Goal: Transaction & Acquisition: Purchase product/service

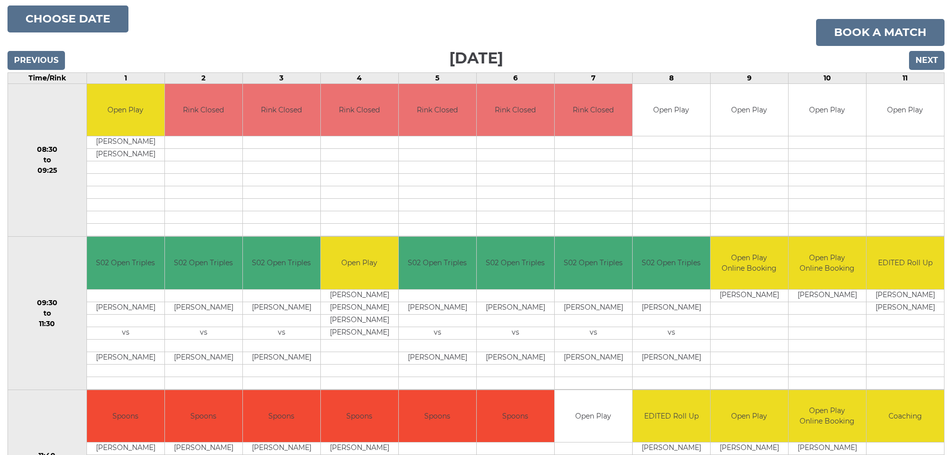
scroll to position [50, 0]
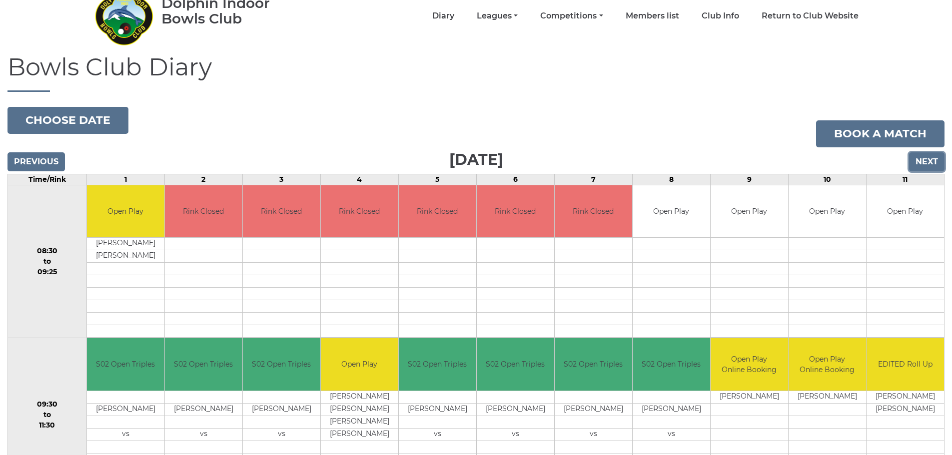
click at [925, 160] on input "Next" at bounding box center [926, 161] width 35 height 19
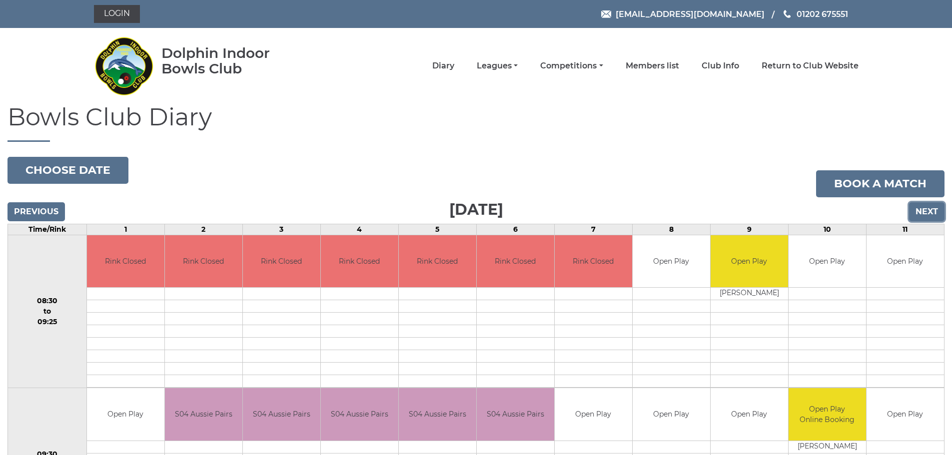
click at [917, 207] on input "Next" at bounding box center [926, 211] width 35 height 19
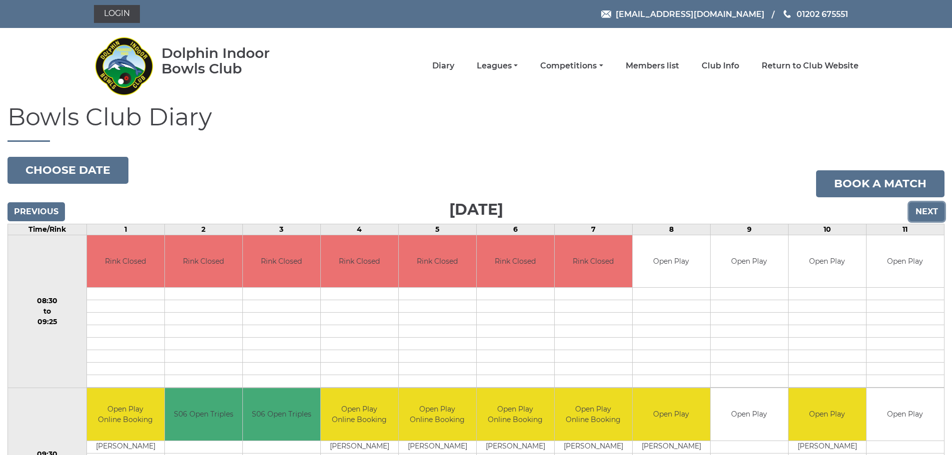
click at [917, 207] on input "Next" at bounding box center [926, 211] width 35 height 19
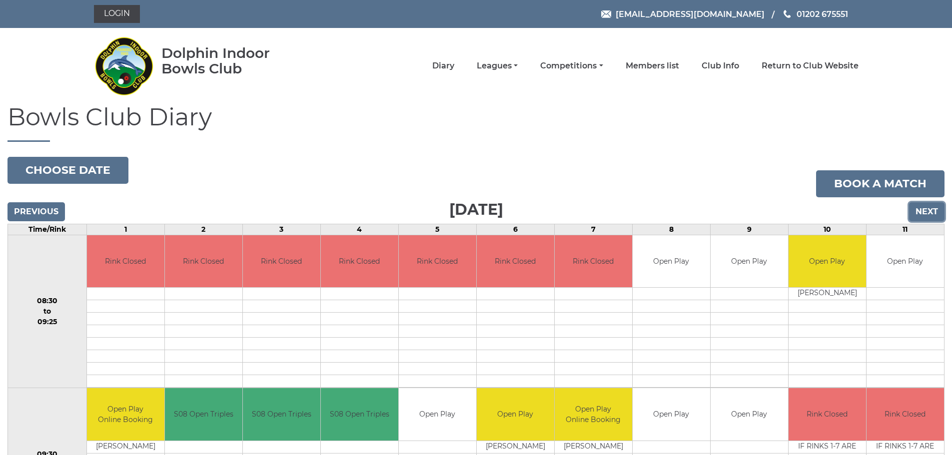
click at [921, 211] on input "Next" at bounding box center [926, 211] width 35 height 19
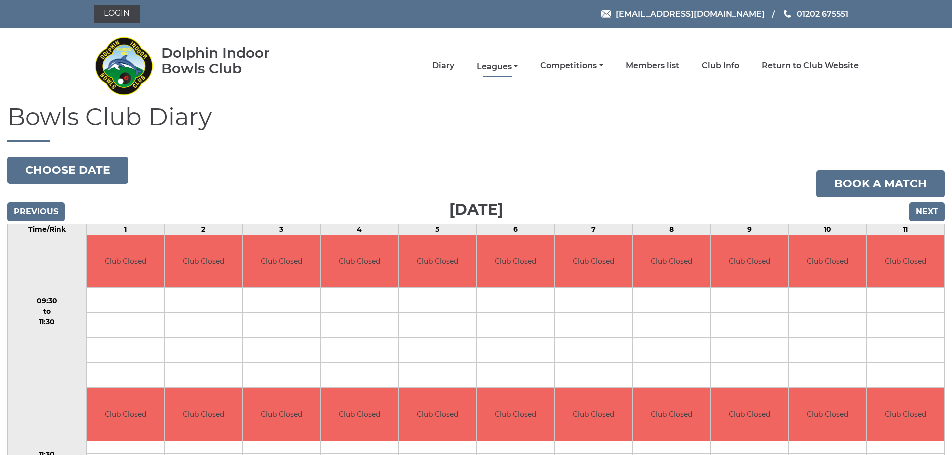
click at [507, 63] on link "Leagues" at bounding box center [497, 66] width 41 height 11
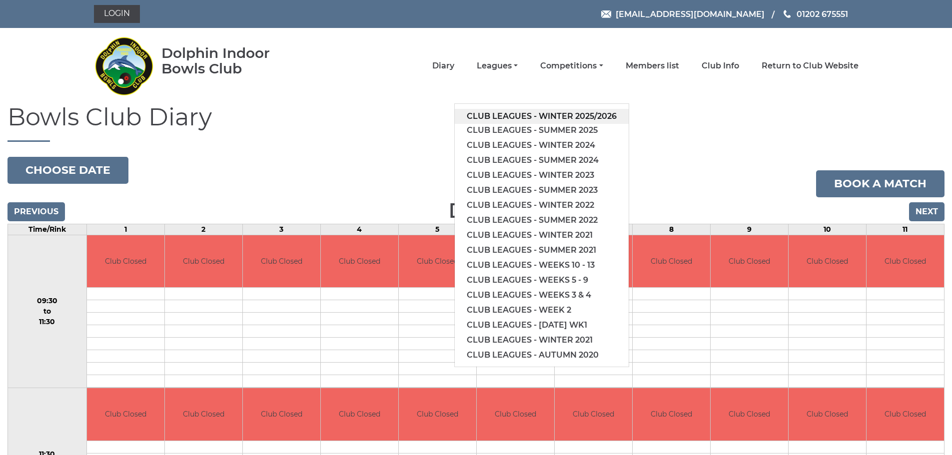
click at [545, 114] on link "Club leagues - Winter 2025/2026" at bounding box center [542, 116] width 174 height 15
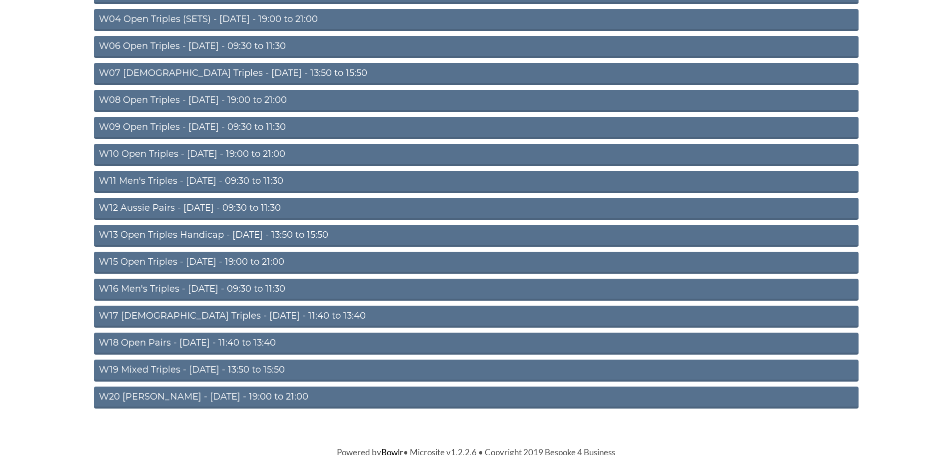
scroll to position [242, 0]
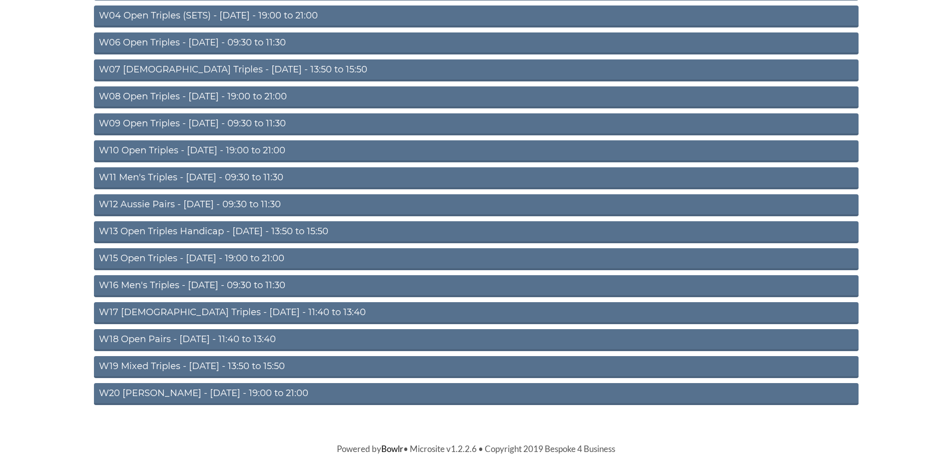
click at [197, 337] on link "W18 Open Pairs - [DATE] - 11:40 to 13:40" at bounding box center [476, 340] width 765 height 22
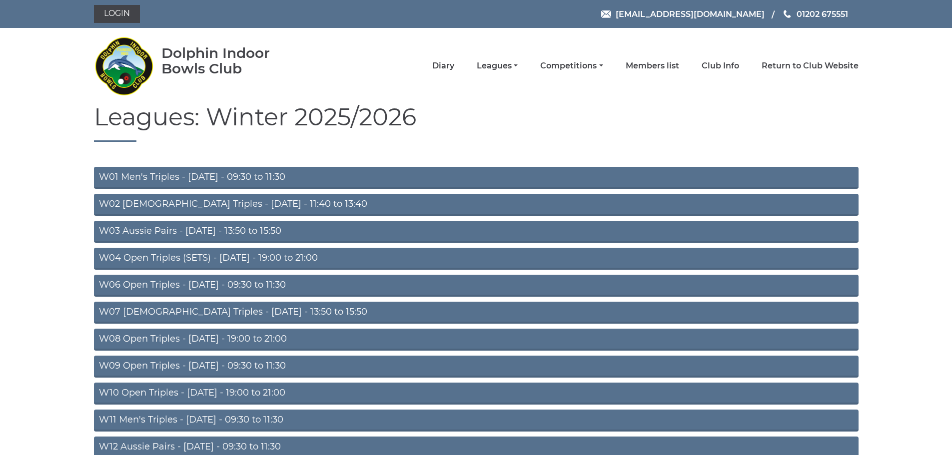
scroll to position [242, 0]
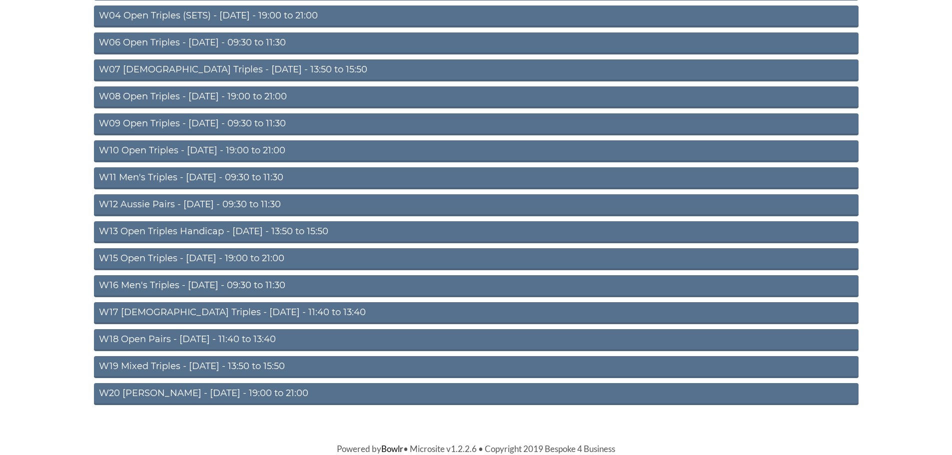
click at [238, 284] on link "W16 Men's Triples - [DATE] - 09:30 to 11:30" at bounding box center [476, 286] width 765 height 22
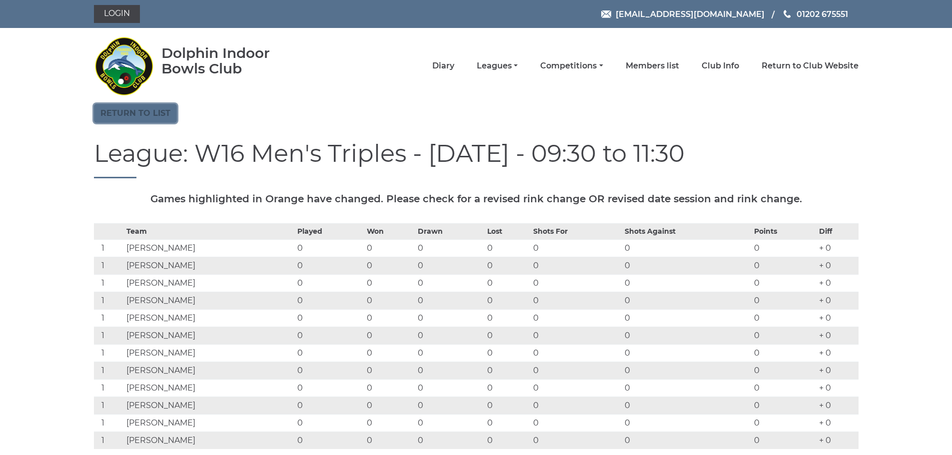
click at [152, 116] on link "Return to list" at bounding box center [135, 113] width 83 height 19
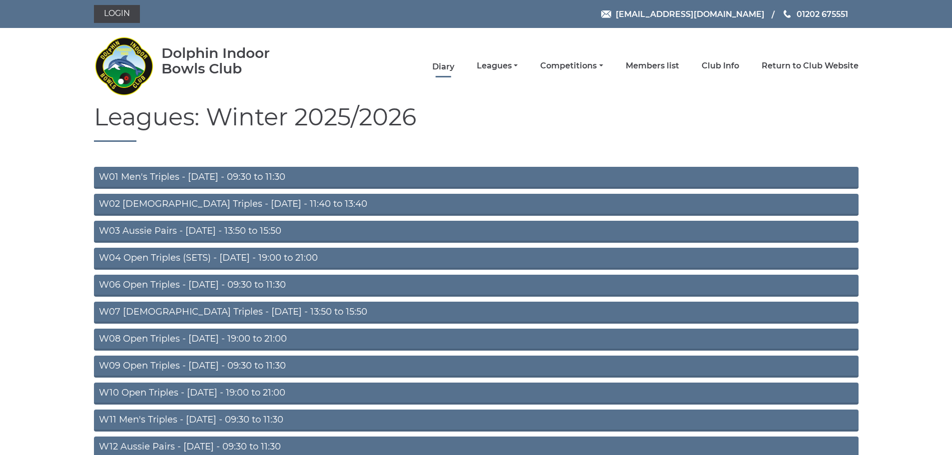
click at [442, 67] on link "Diary" at bounding box center [443, 66] width 22 height 11
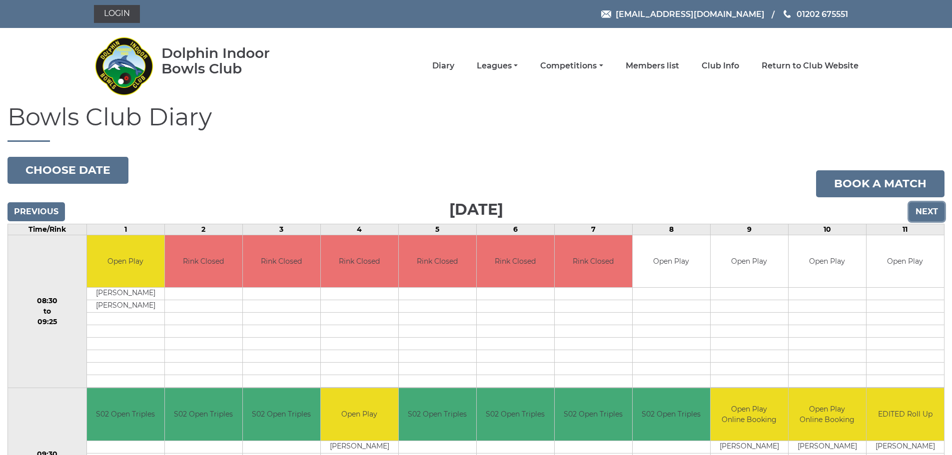
click at [922, 208] on input "Next" at bounding box center [926, 211] width 35 height 19
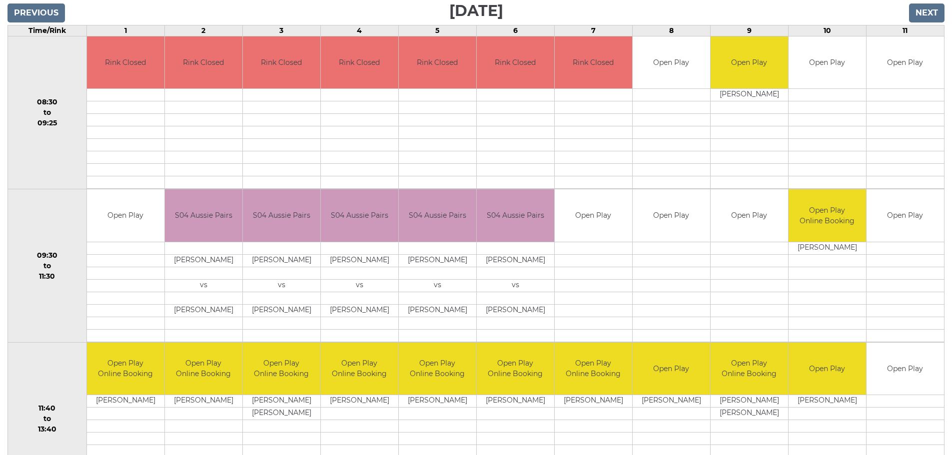
scroll to position [200, 0]
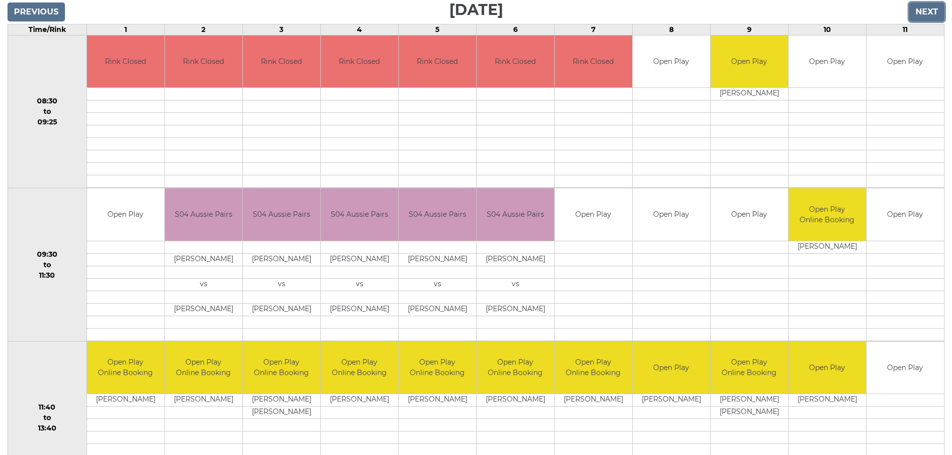
click at [930, 12] on input "Next" at bounding box center [926, 11] width 35 height 19
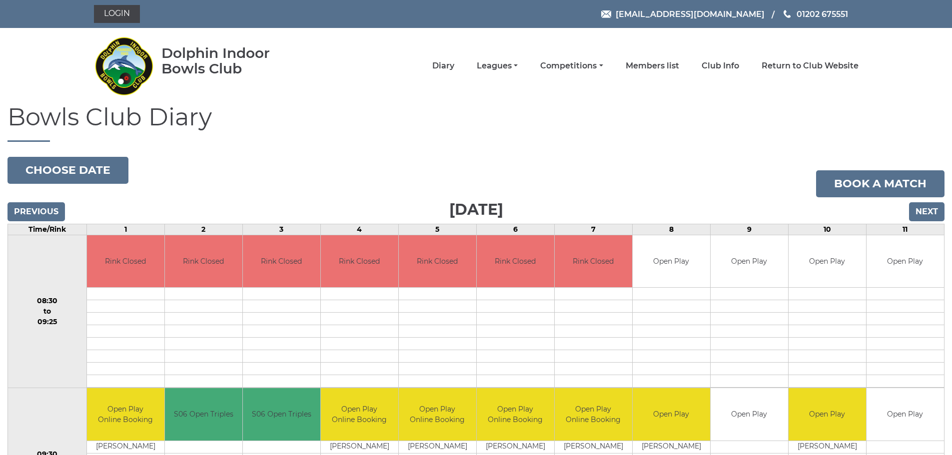
click at [923, 12] on div "Login reception@dolphinibc.com 01202 675551" at bounding box center [476, 14] width 952 height 28
click at [915, 212] on input "Next" at bounding box center [926, 211] width 35 height 19
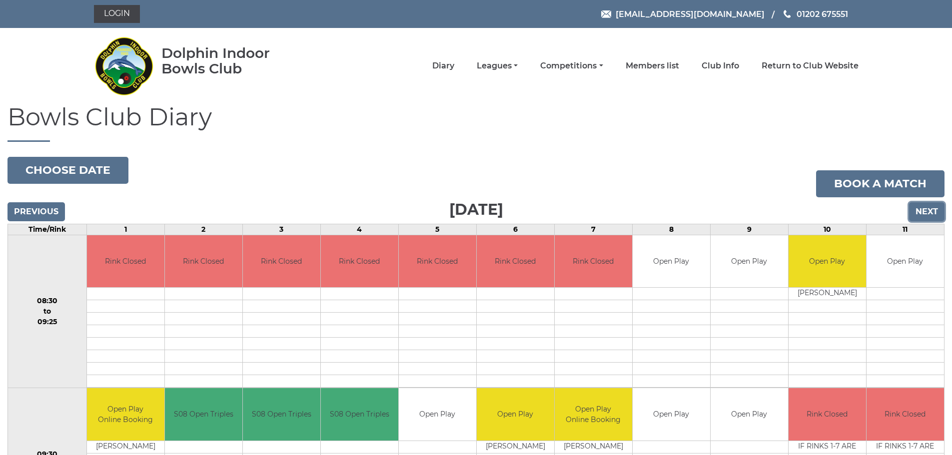
click at [919, 209] on input "Next" at bounding box center [926, 211] width 35 height 19
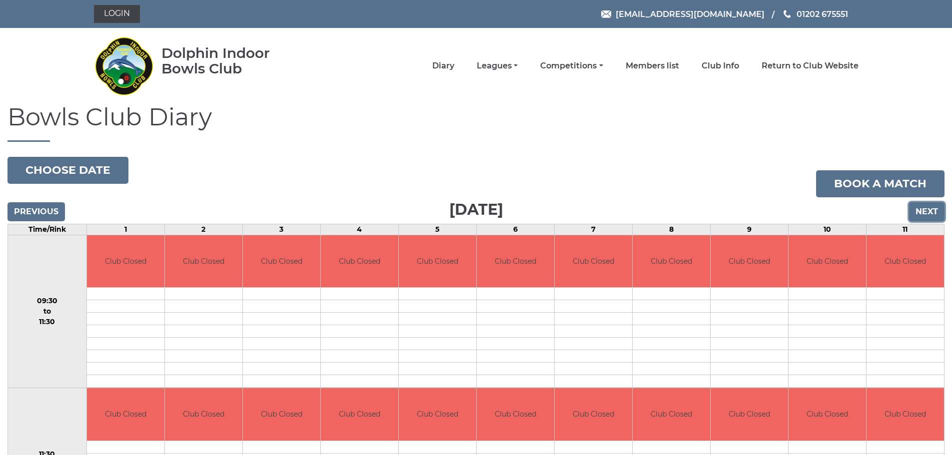
drag, startPoint x: 0, startPoint y: 0, endPoint x: 917, endPoint y: 209, distance: 941.1
click at [919, 209] on input "Next" at bounding box center [926, 211] width 35 height 19
click at [917, 209] on input "Next" at bounding box center [926, 211] width 35 height 19
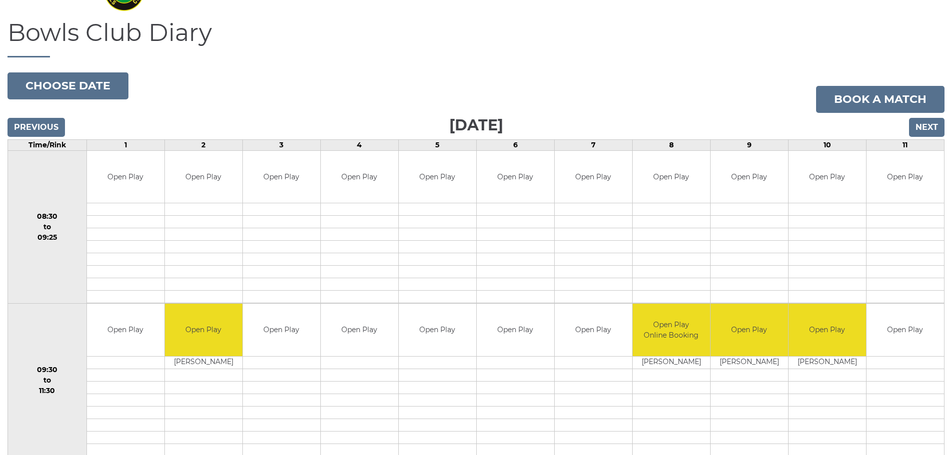
scroll to position [80, 0]
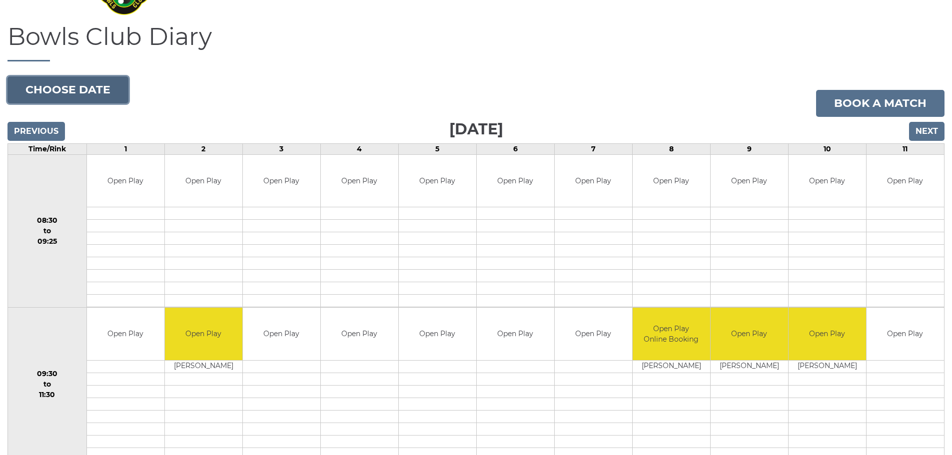
click at [108, 86] on button "Choose date" at bounding box center [67, 89] width 121 height 27
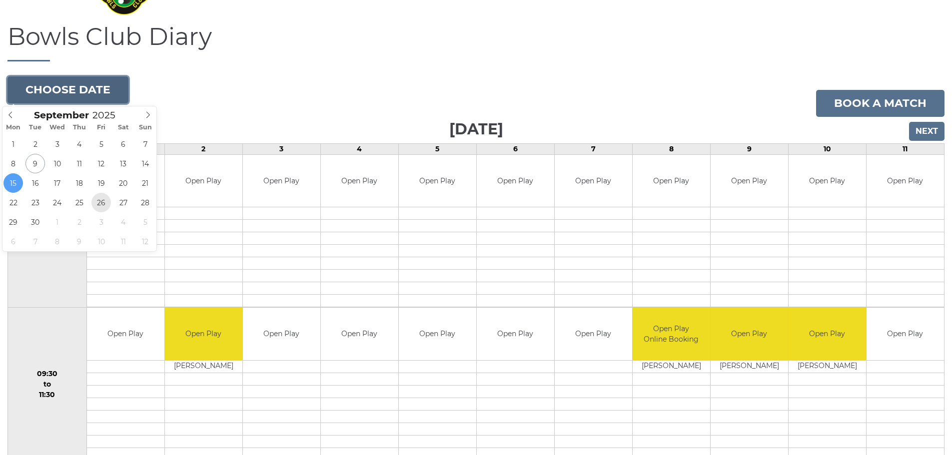
type input "[DATE]"
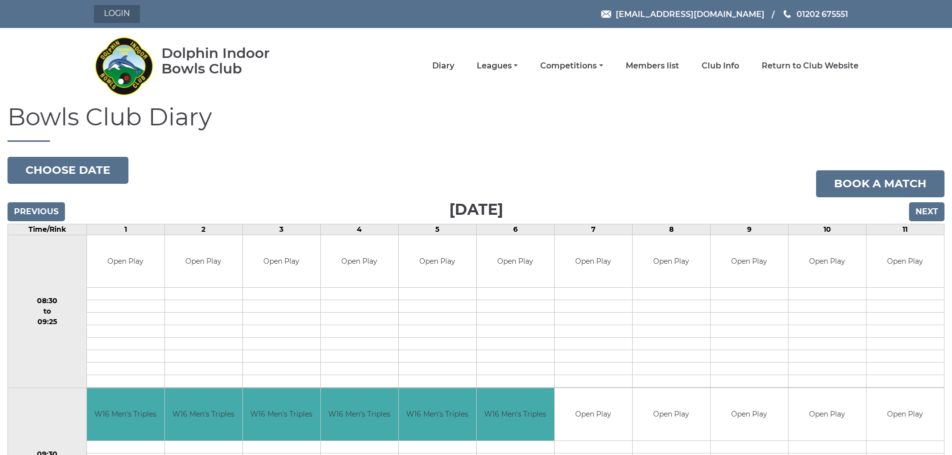
click at [119, 13] on link "Login" at bounding box center [117, 14] width 46 height 18
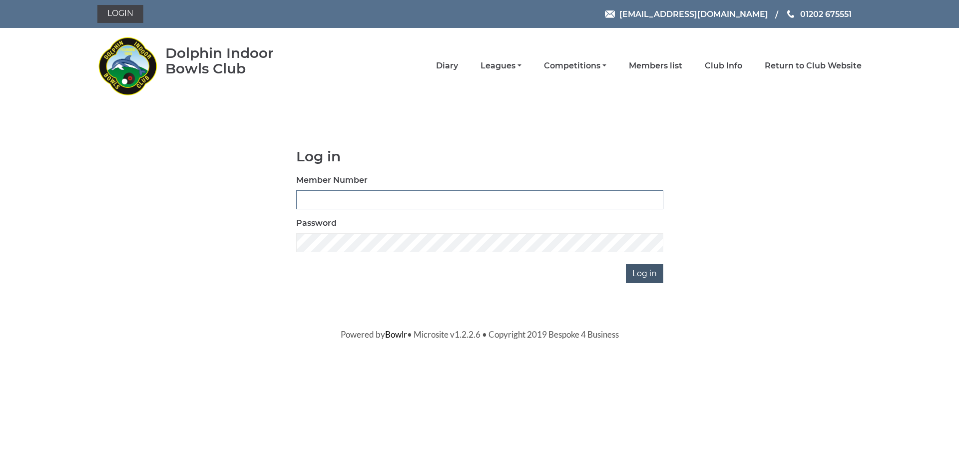
type input "3703"
click at [640, 273] on input "Log in" at bounding box center [644, 273] width 37 height 19
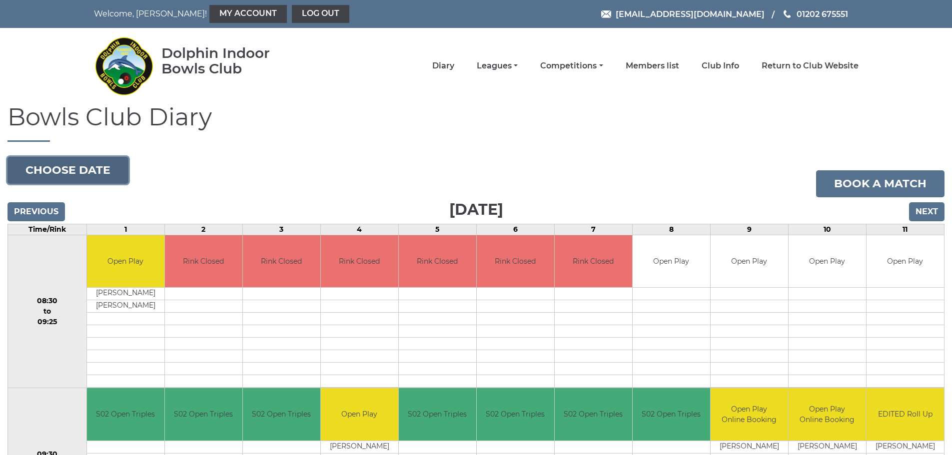
click at [85, 173] on button "Choose date" at bounding box center [67, 170] width 121 height 27
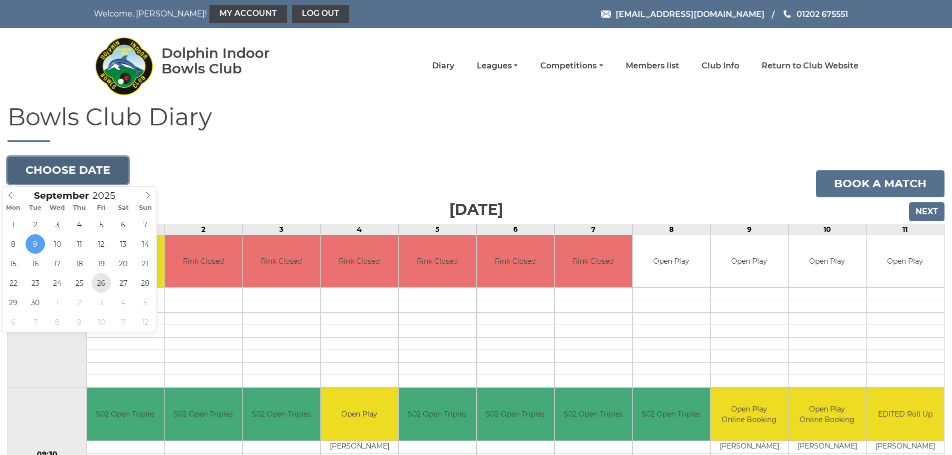
type input "2025-09-26"
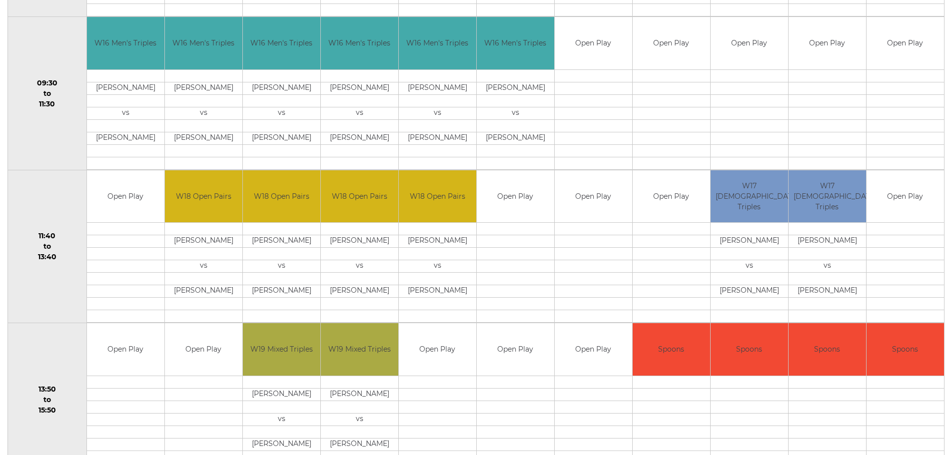
scroll to position [400, 0]
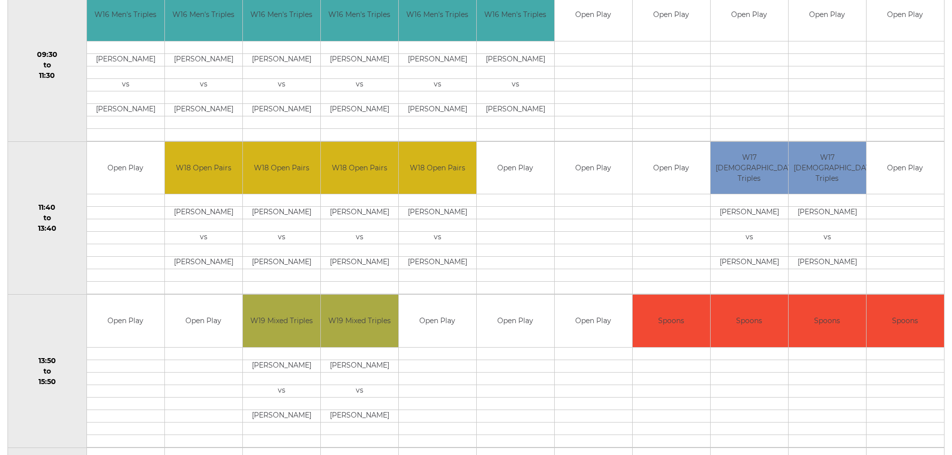
click at [667, 165] on td "Open Play" at bounding box center [671, 168] width 77 height 52
click at [651, 212] on td at bounding box center [671, 213] width 77 height 12
click at [668, 258] on td at bounding box center [671, 263] width 77 height 12
click at [662, 220] on td at bounding box center [671, 225] width 77 height 12
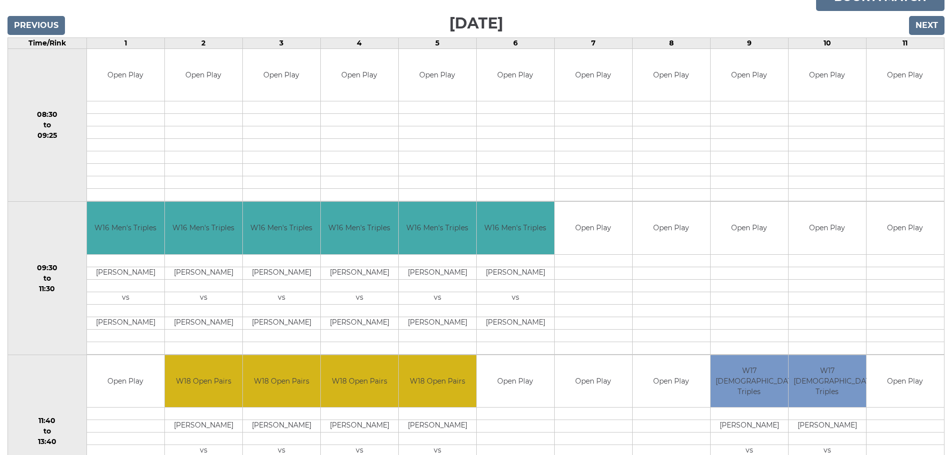
scroll to position [0, 0]
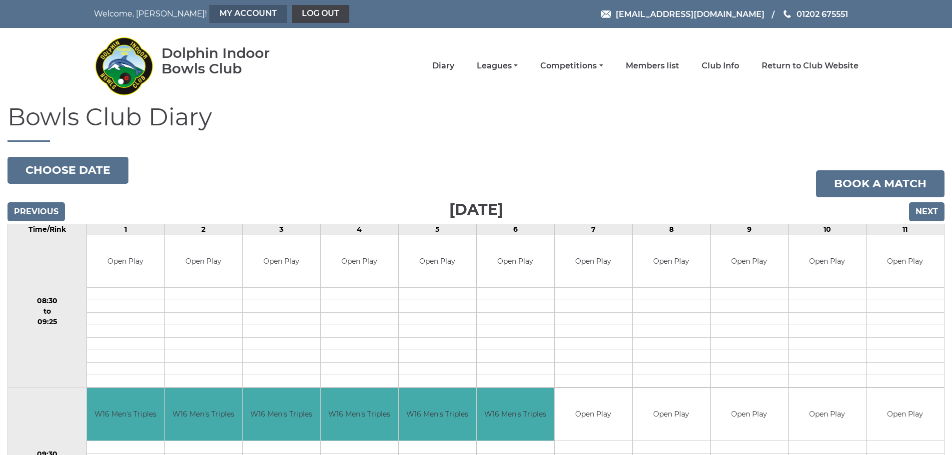
click at [211, 10] on link "My Account" at bounding box center [247, 14] width 77 height 18
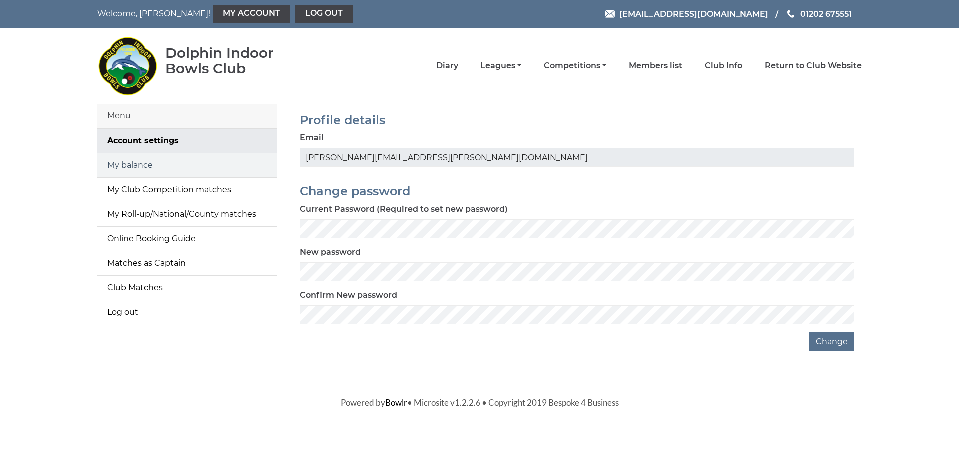
click at [136, 163] on link "My balance" at bounding box center [187, 165] width 180 height 24
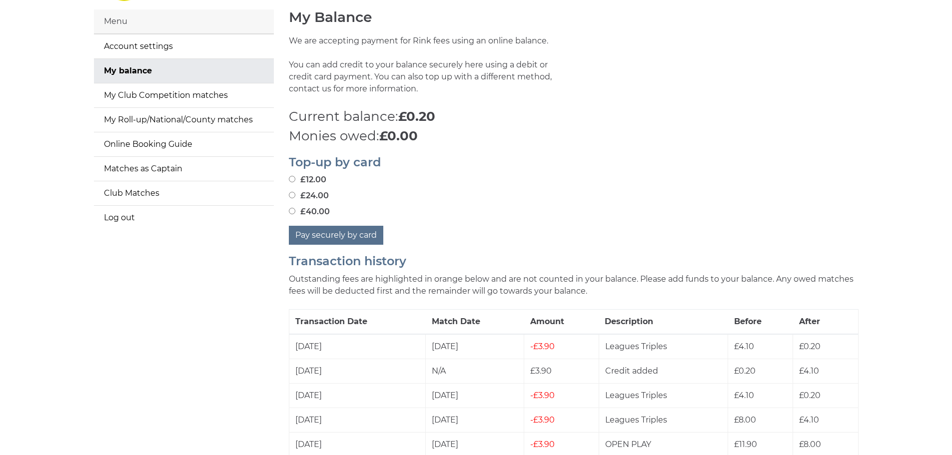
scroll to position [100, 0]
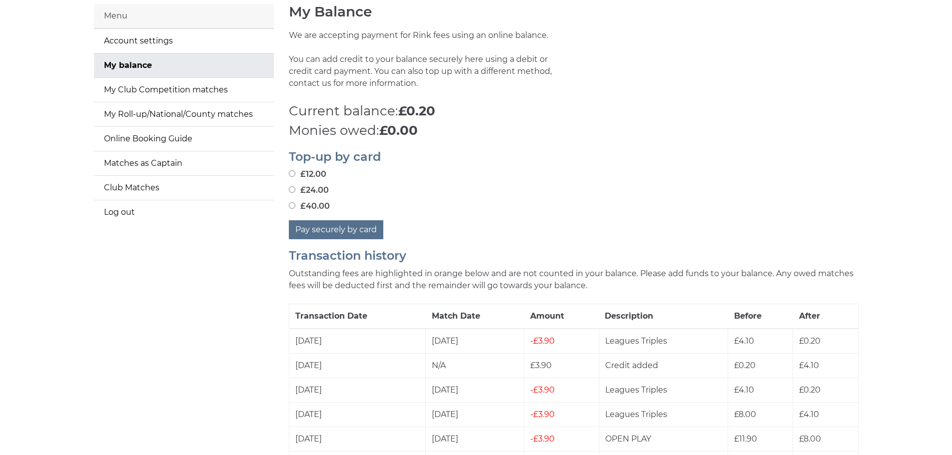
click at [290, 187] on input "£24.00" at bounding box center [292, 189] width 6 height 6
radio input "true"
click at [344, 230] on button "Pay securely by card" at bounding box center [336, 229] width 94 height 19
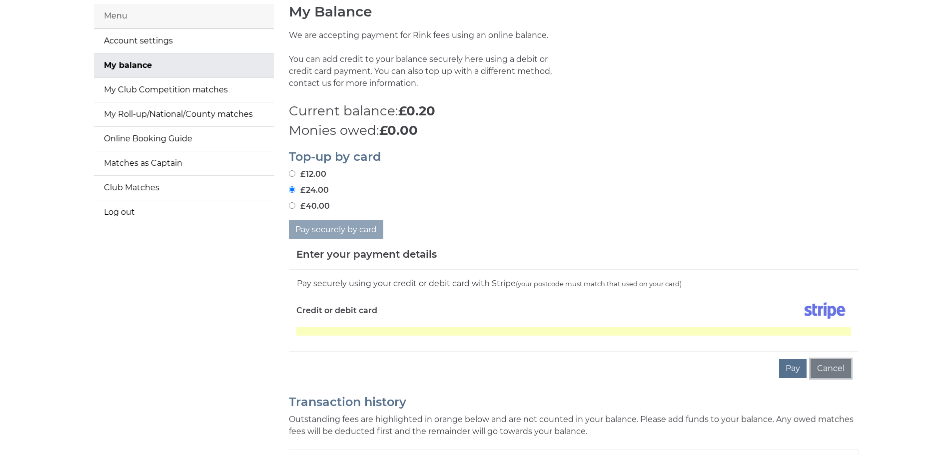
click at [823, 366] on button "Cancel" at bounding box center [831, 368] width 40 height 19
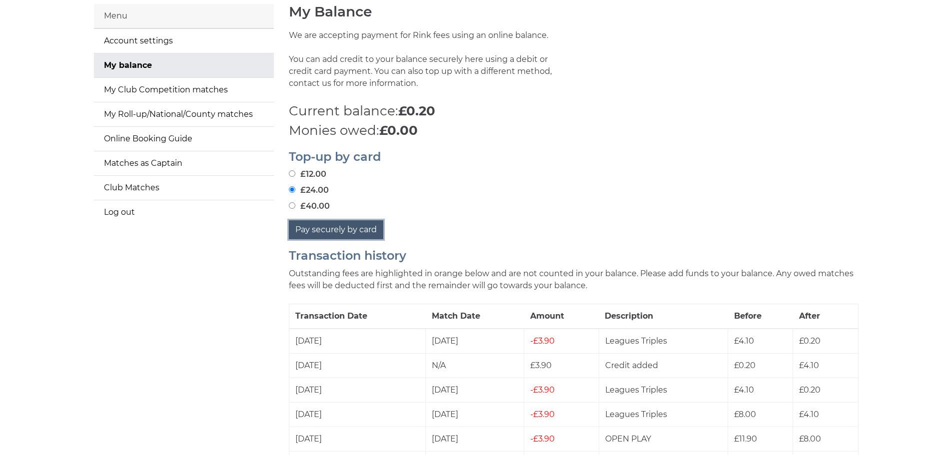
click at [344, 228] on button "Pay securely by card" at bounding box center [336, 229] width 94 height 19
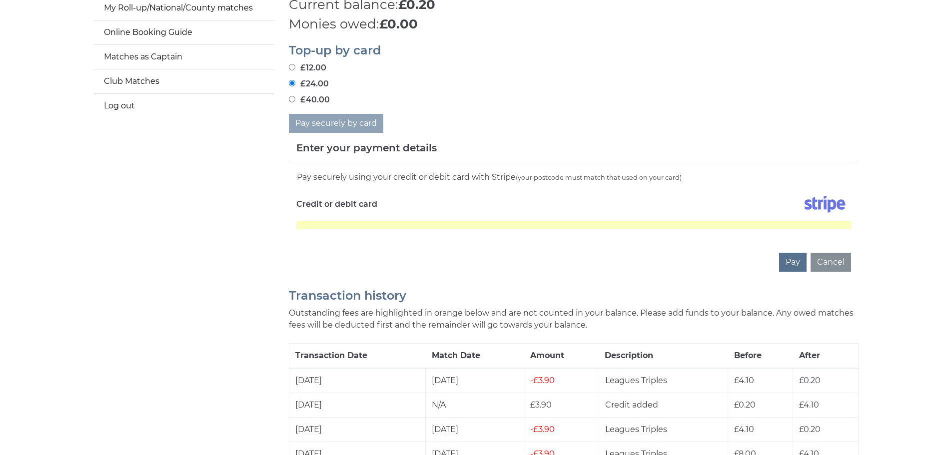
scroll to position [250, 0]
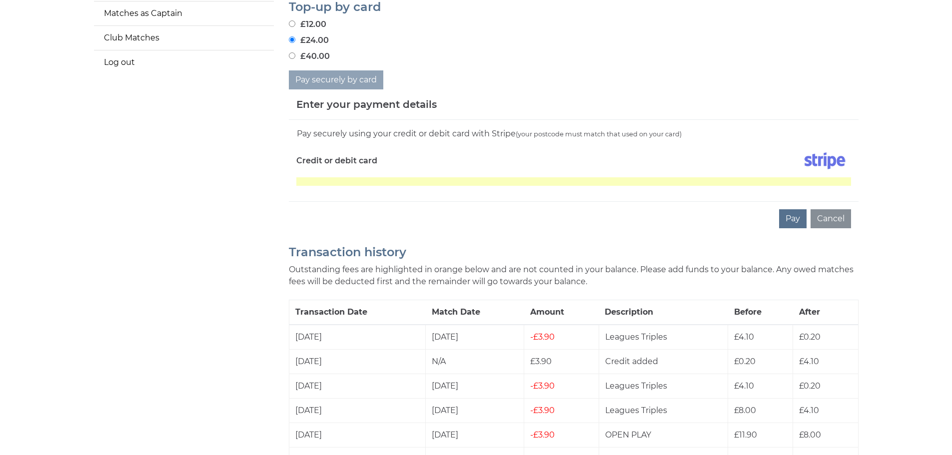
click at [411, 175] on div "Credit or debit card" at bounding box center [431, 162] width 285 height 29
click at [793, 217] on button "Pay" at bounding box center [792, 218] width 27 height 19
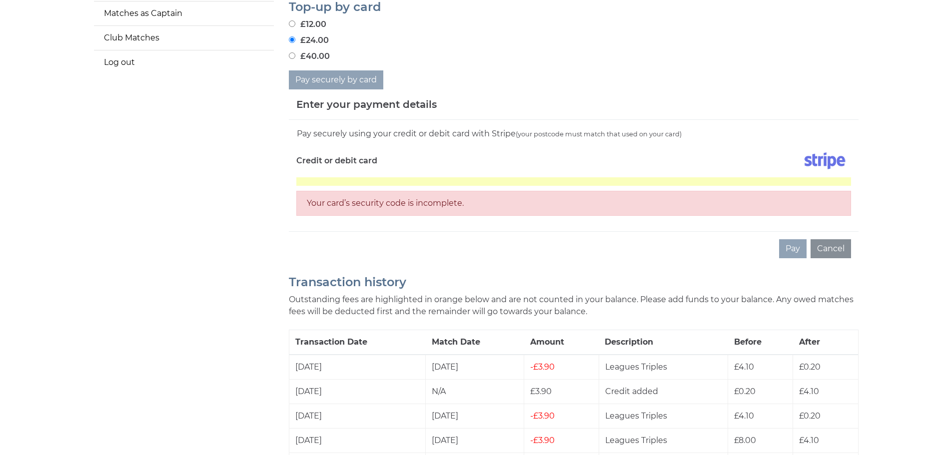
click at [495, 255] on div "Pay Cancel" at bounding box center [574, 248] width 570 height 34
drag, startPoint x: 585, startPoint y: 61, endPoint x: 604, endPoint y: 64, distance: 18.7
click at [588, 62] on div "£40.00" at bounding box center [574, 56] width 570 height 12
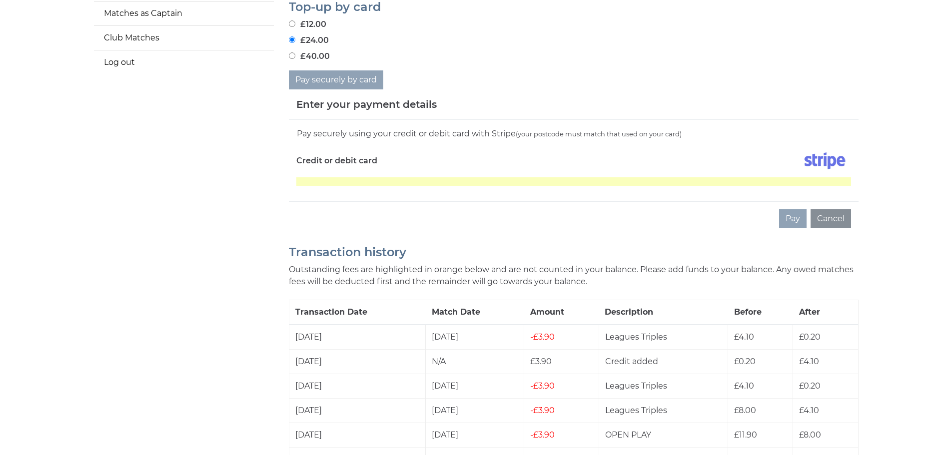
click at [406, 202] on div "Pay Cancel" at bounding box center [574, 218] width 570 height 34
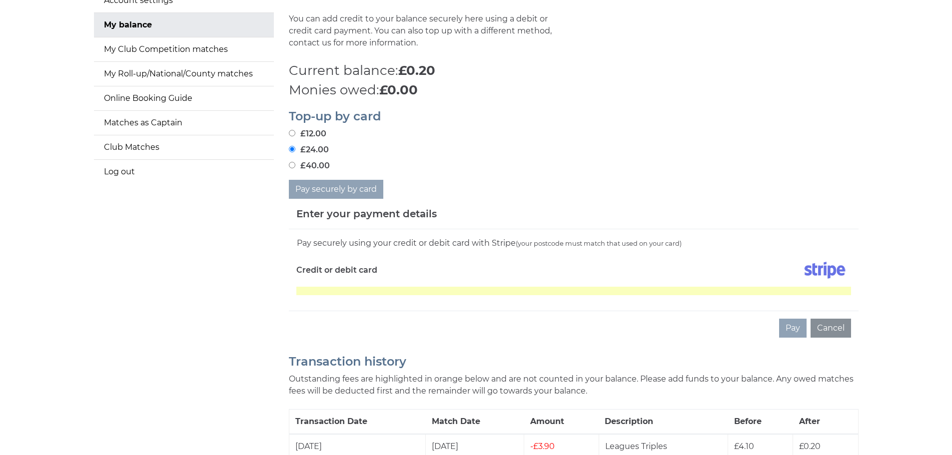
scroll to position [150, 0]
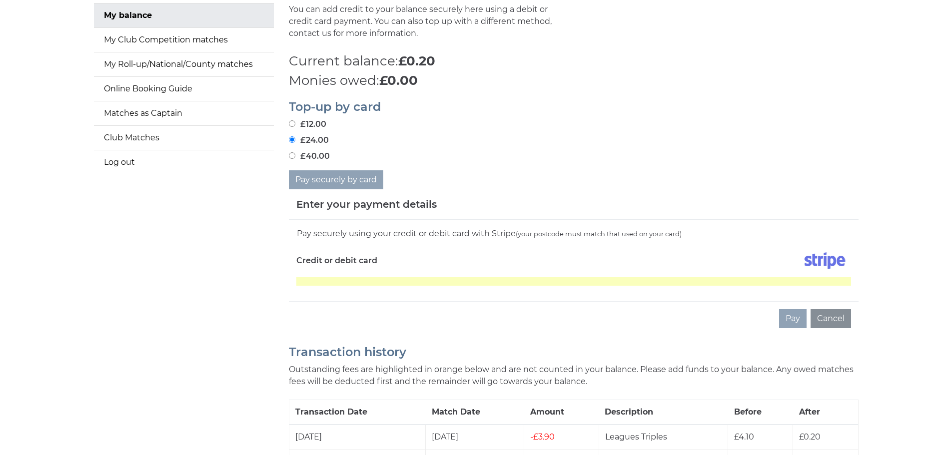
click at [512, 261] on div "Credit or debit card" at bounding box center [431, 262] width 285 height 29
click at [426, 270] on div "Credit or debit card" at bounding box center [431, 262] width 285 height 29
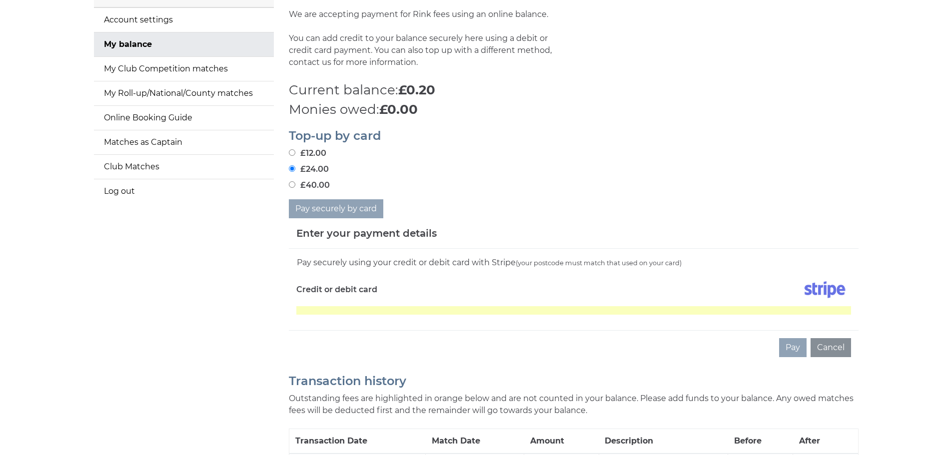
scroll to position [200, 0]
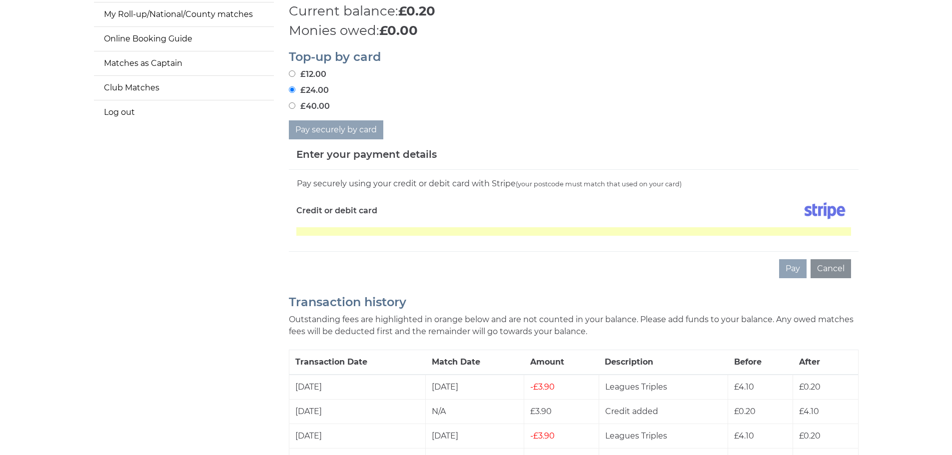
click at [706, 93] on div "£24.00" at bounding box center [574, 90] width 570 height 12
drag, startPoint x: 757, startPoint y: 61, endPoint x: 752, endPoint y: 64, distance: 6.3
click at [756, 63] on h2 "Top-up by card" at bounding box center [574, 56] width 570 height 13
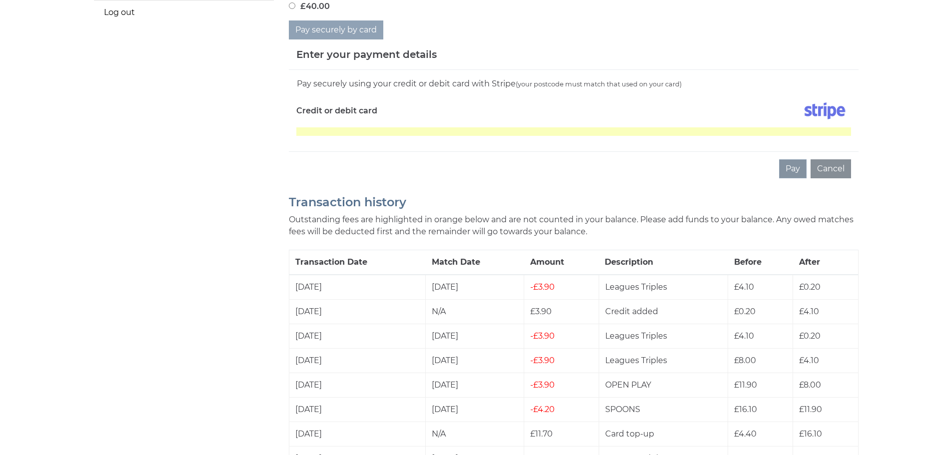
scroll to position [150, 0]
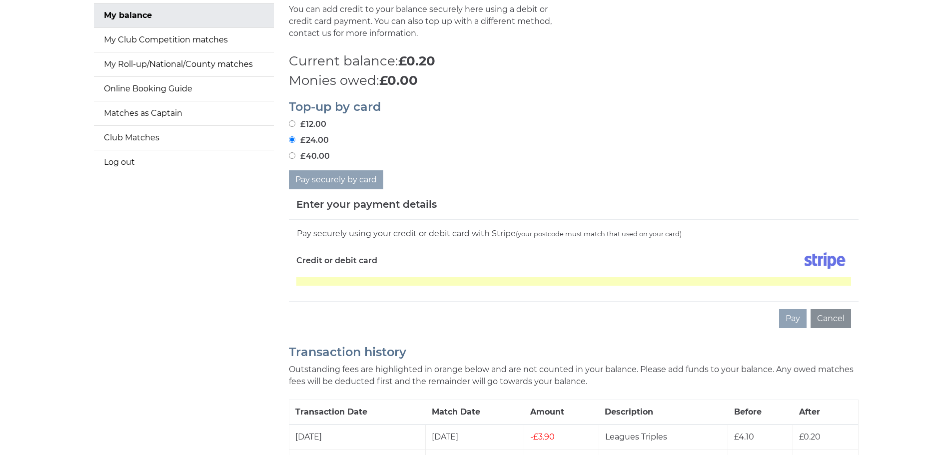
click at [319, 125] on label "£12.00" at bounding box center [307, 124] width 37 height 12
click at [295, 125] on input "£12.00" at bounding box center [292, 123] width 6 height 6
radio input "true"
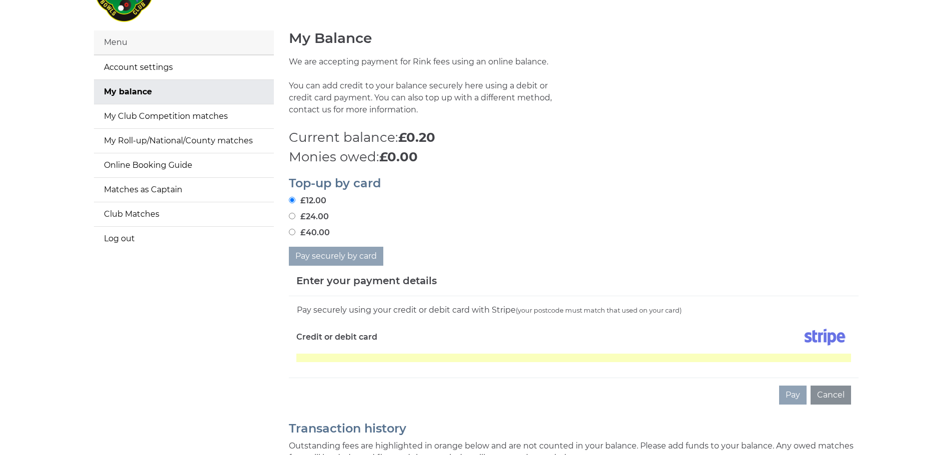
scroll to position [0, 0]
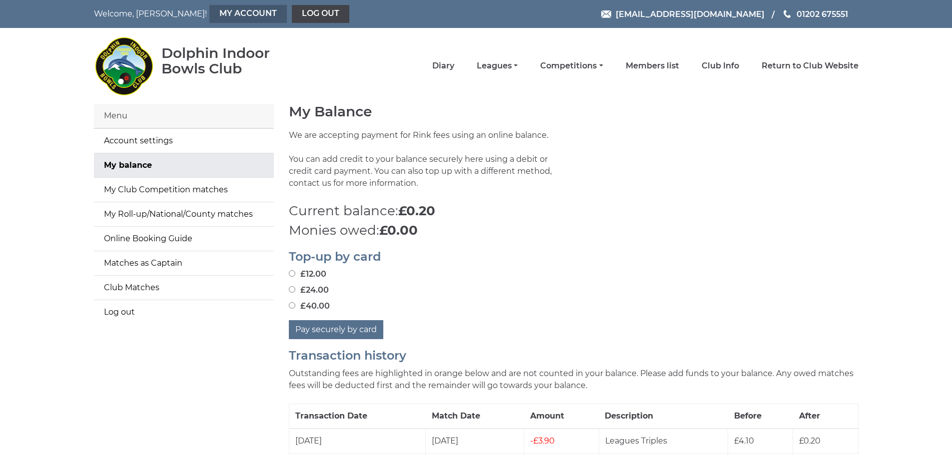
click at [209, 6] on link "My Account" at bounding box center [247, 14] width 77 height 18
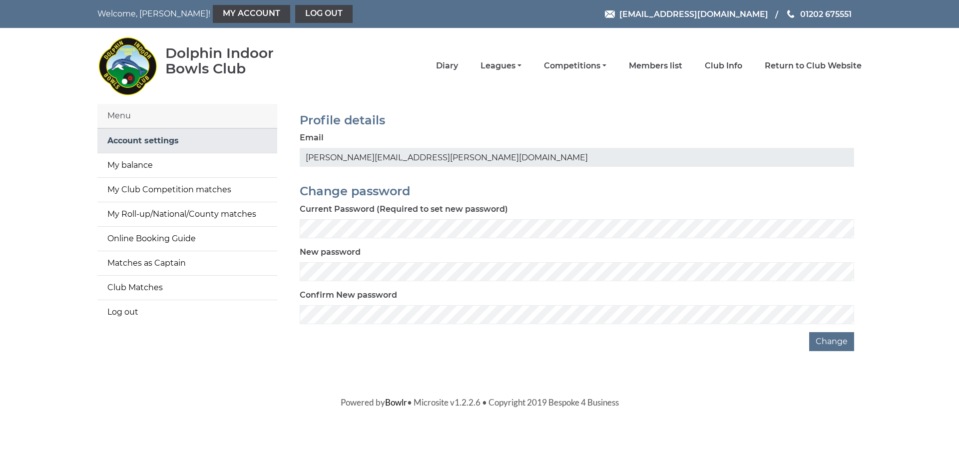
click at [179, 139] on link "Account settings" at bounding box center [187, 141] width 180 height 24
click at [145, 163] on link "My balance" at bounding box center [187, 165] width 180 height 24
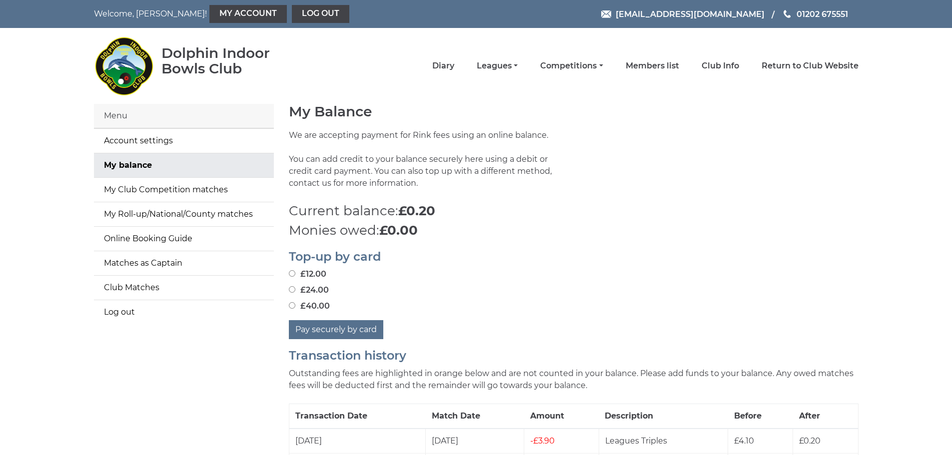
click at [292, 291] on input "£24.00" at bounding box center [292, 289] width 6 height 6
radio input "true"
click at [357, 327] on button "Pay securely by card" at bounding box center [336, 329] width 94 height 19
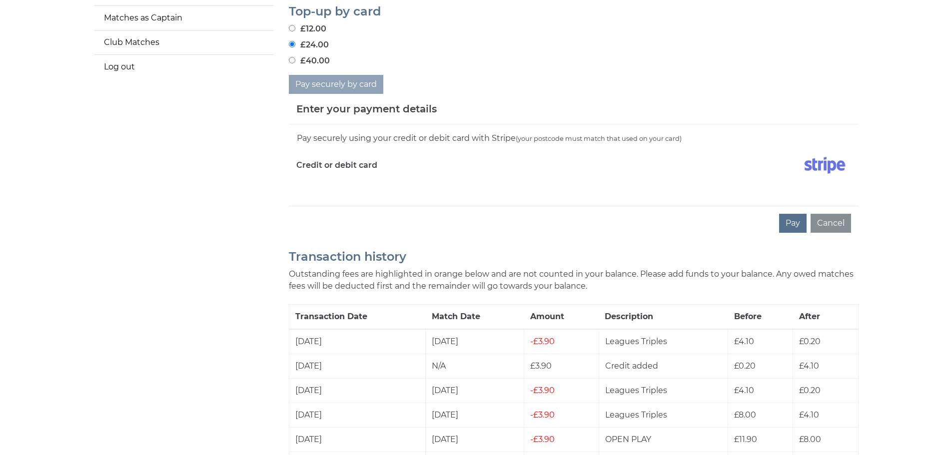
scroll to position [250, 0]
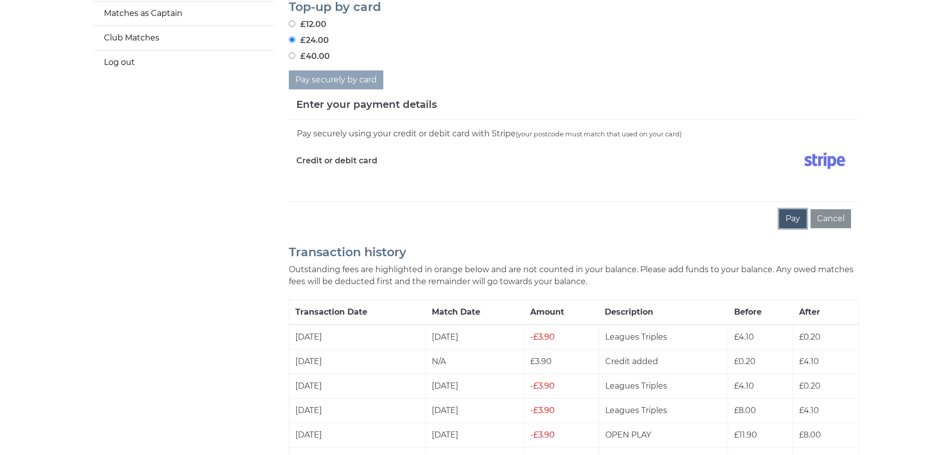
click at [788, 216] on button "Pay" at bounding box center [792, 218] width 27 height 19
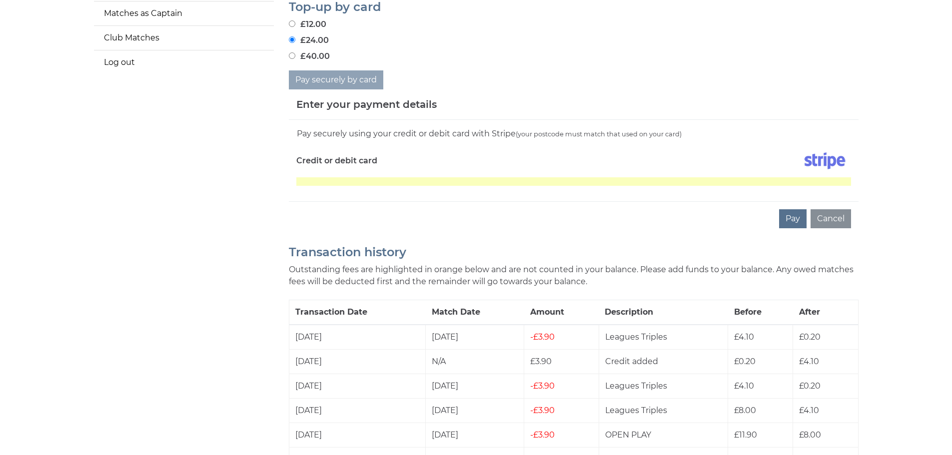
click at [353, 172] on label "Credit or debit card" at bounding box center [336, 160] width 81 height 25
click at [792, 218] on button "Pay" at bounding box center [792, 218] width 27 height 19
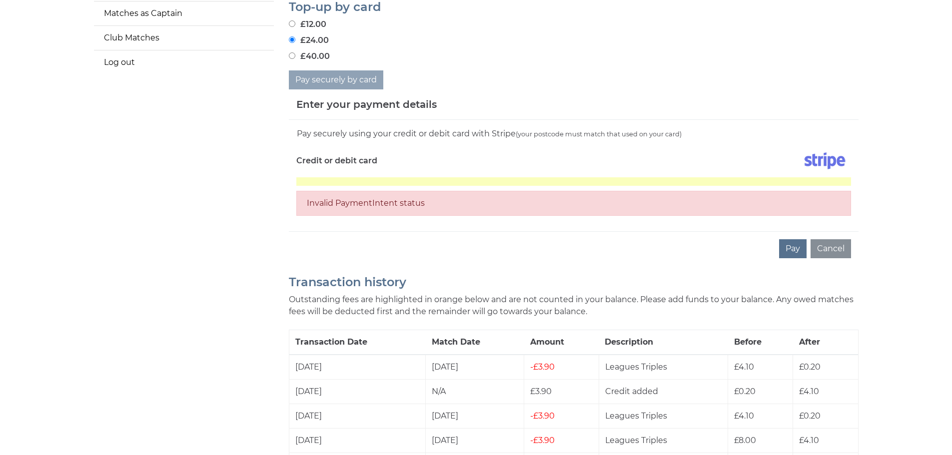
click at [410, 204] on div "Invalid PaymentIntent status" at bounding box center [573, 203] width 555 height 25
click at [827, 248] on button "Cancel" at bounding box center [831, 248] width 40 height 19
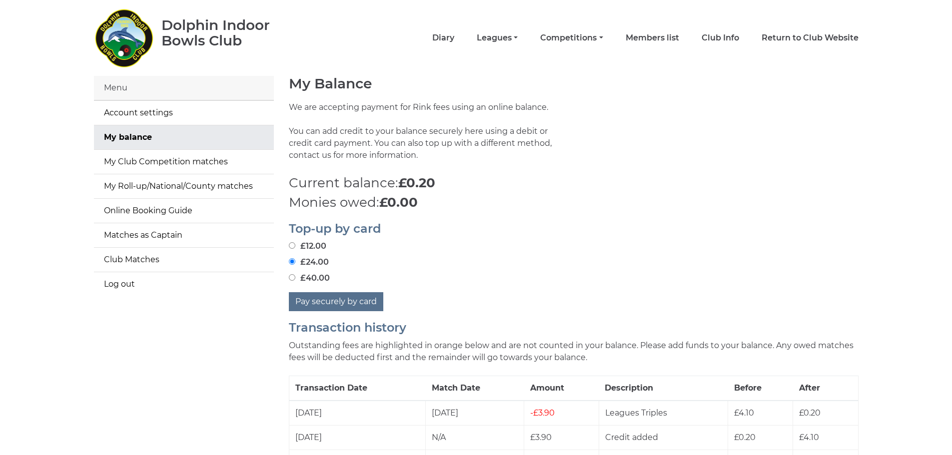
scroll to position [0, 0]
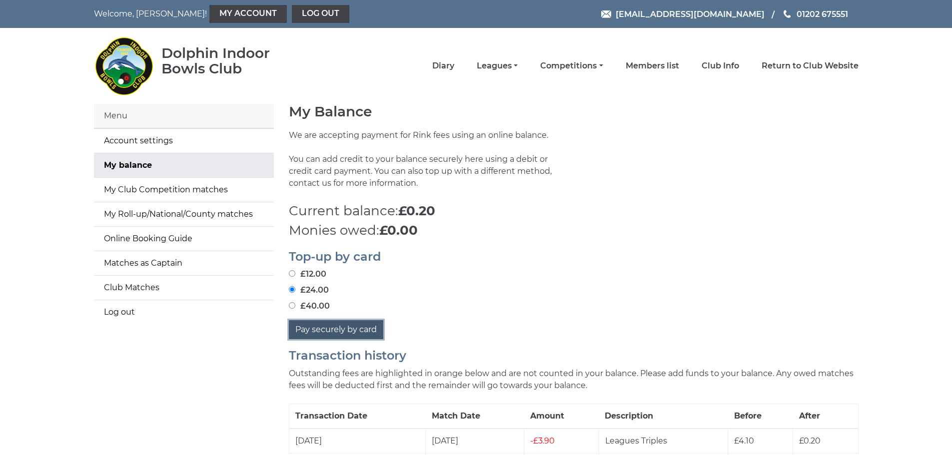
click at [328, 330] on button "Pay securely by card" at bounding box center [336, 329] width 94 height 19
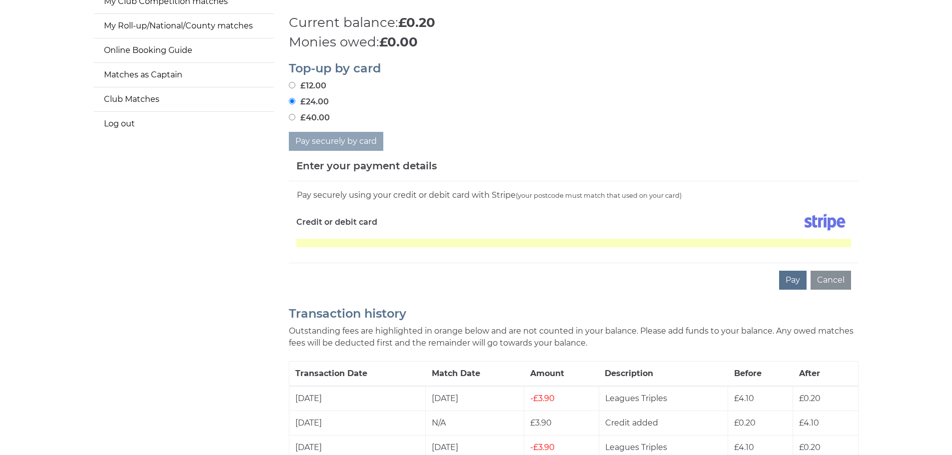
scroll to position [200, 0]
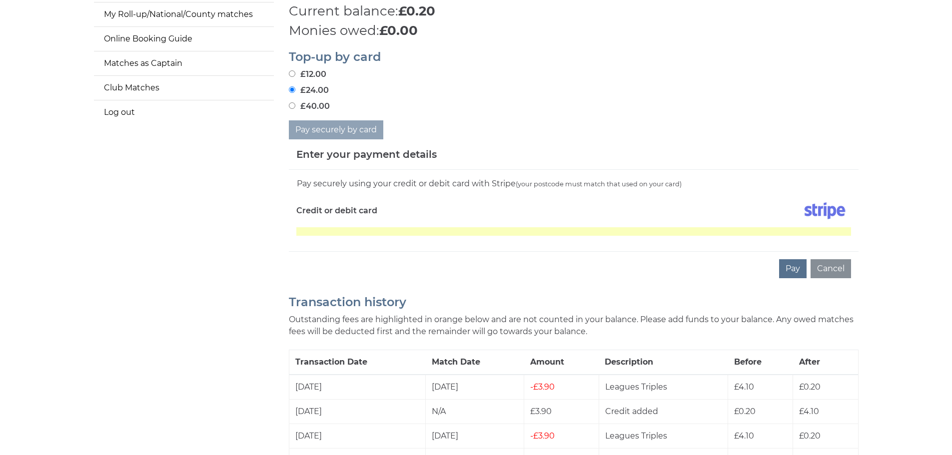
click at [393, 226] on div "Credit or debit card" at bounding box center [431, 212] width 285 height 29
click at [787, 270] on button "Pay" at bounding box center [792, 268] width 27 height 19
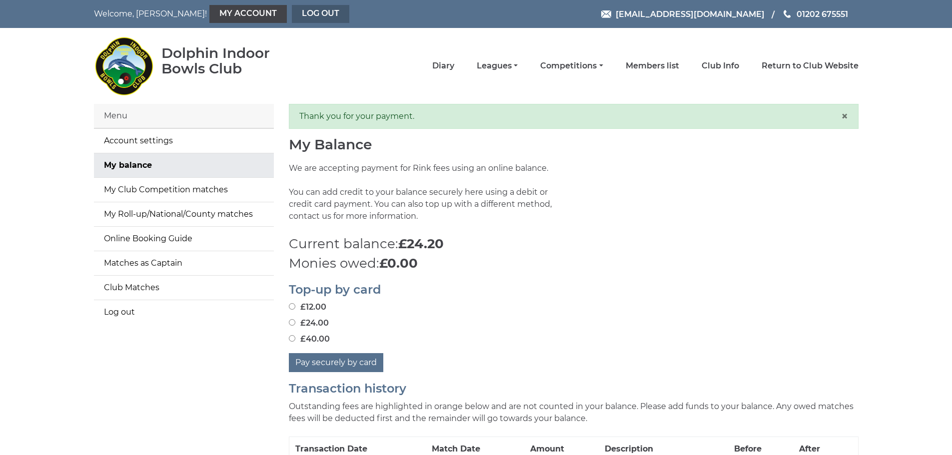
click at [292, 12] on link "Log out" at bounding box center [320, 14] width 57 height 18
